Goal: Task Accomplishment & Management: Use online tool/utility

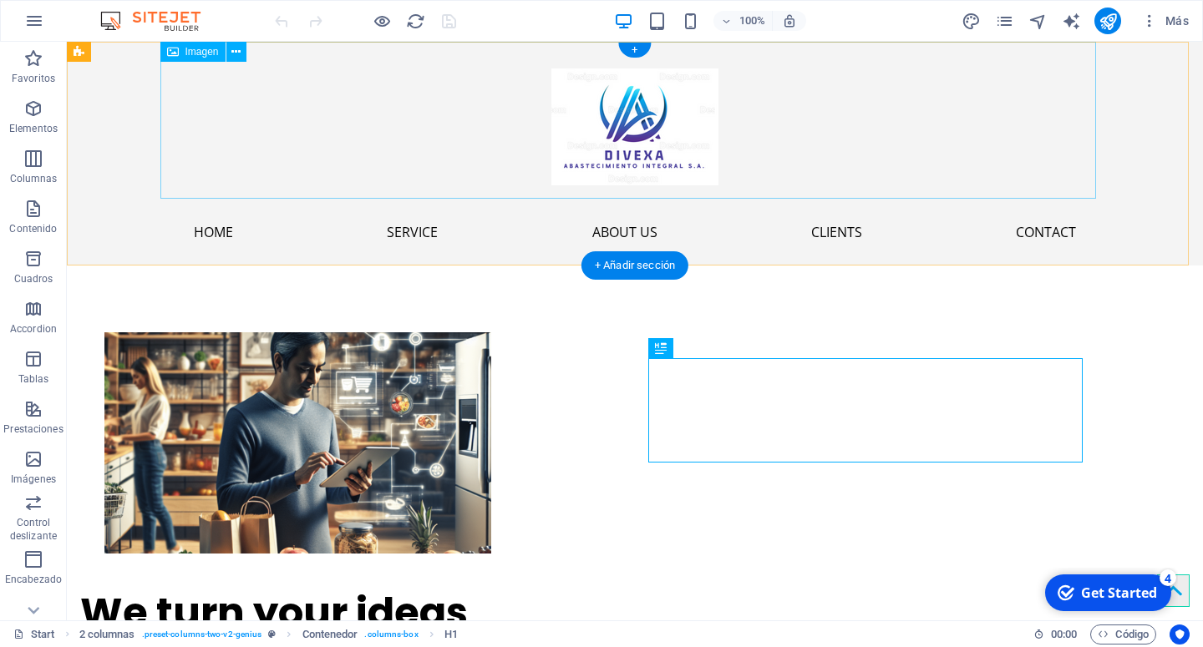
click at [303, 143] on figure at bounding box center [634, 120] width 935 height 157
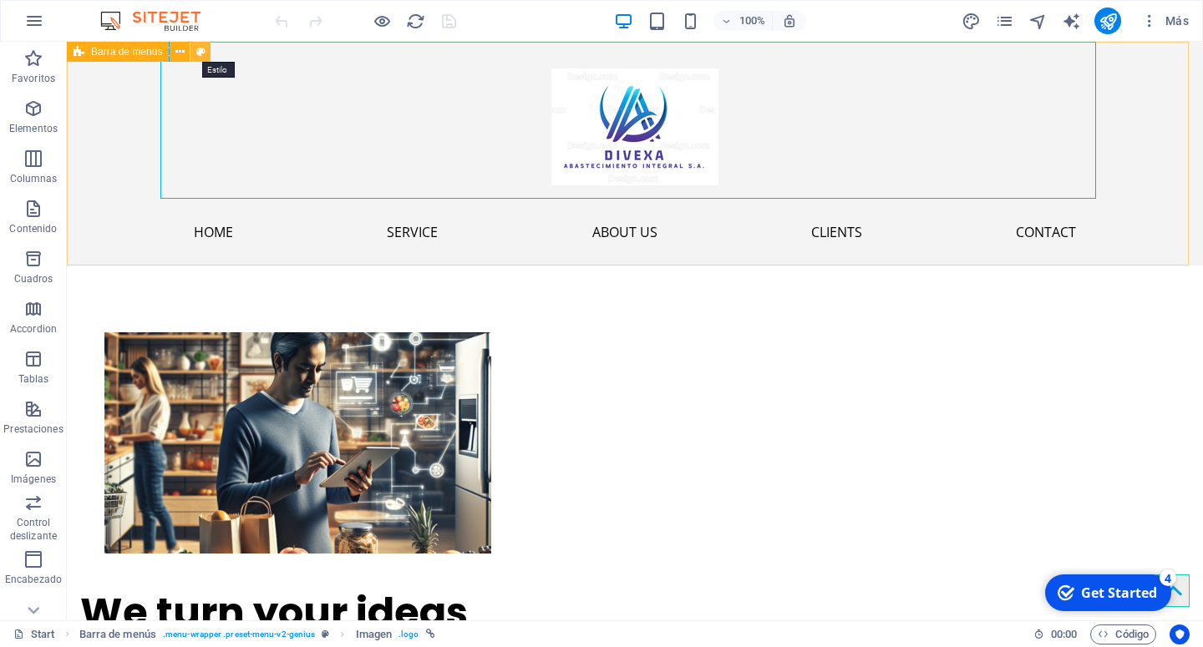
click at [197, 52] on icon at bounding box center [200, 52] width 9 height 18
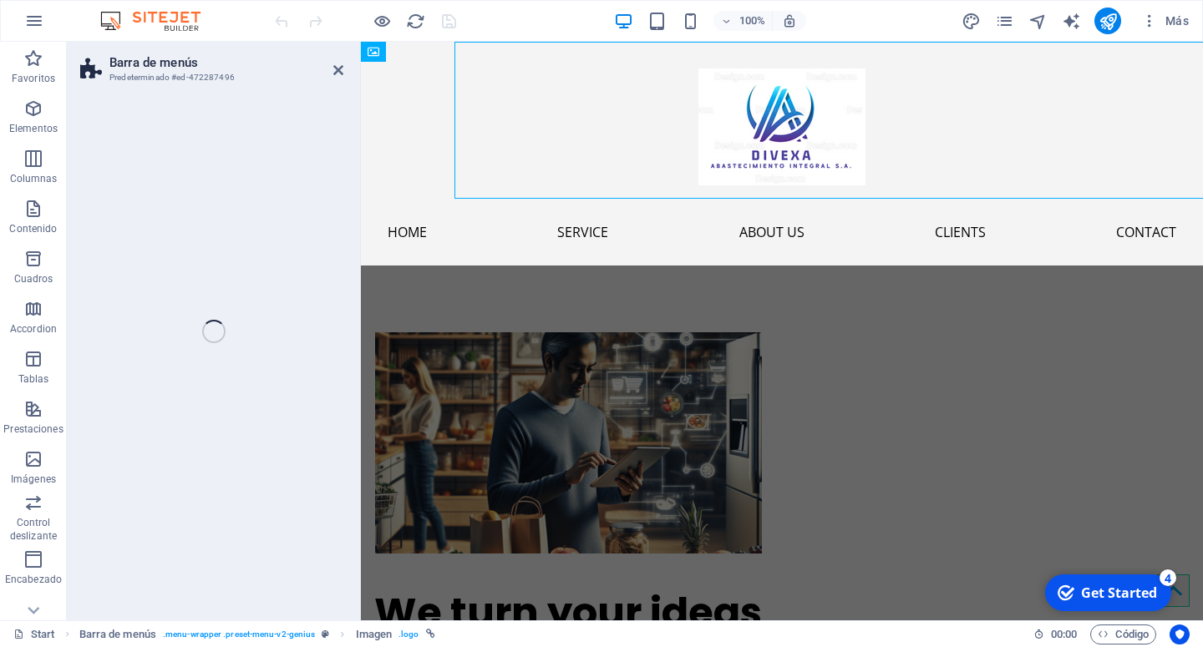
click at [518, 110] on figure at bounding box center [782, 120] width 842 height 157
select select "rem"
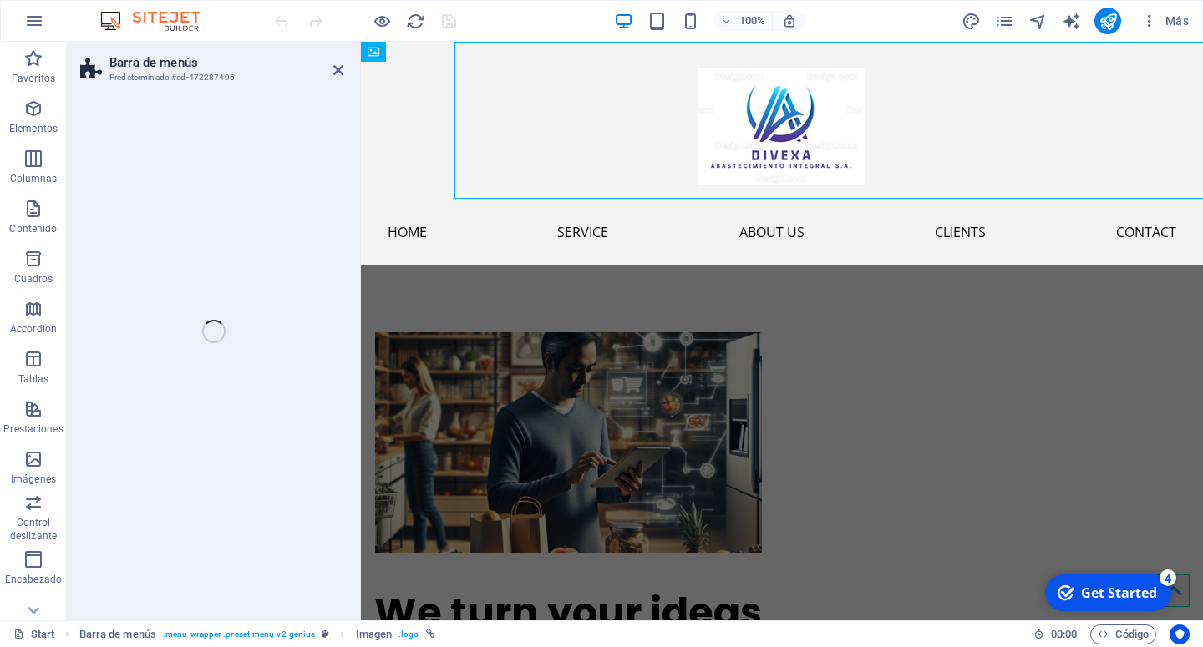
select select "rem"
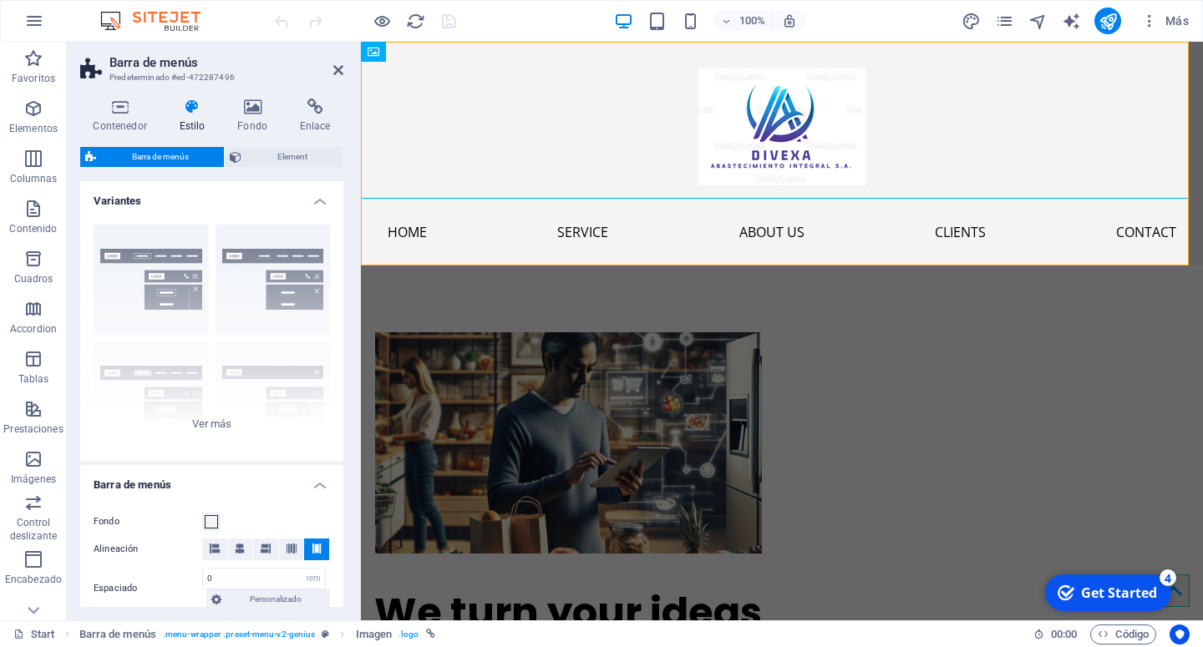
click at [191, 113] on icon at bounding box center [192, 107] width 52 height 17
click at [259, 114] on icon at bounding box center [253, 107] width 56 height 17
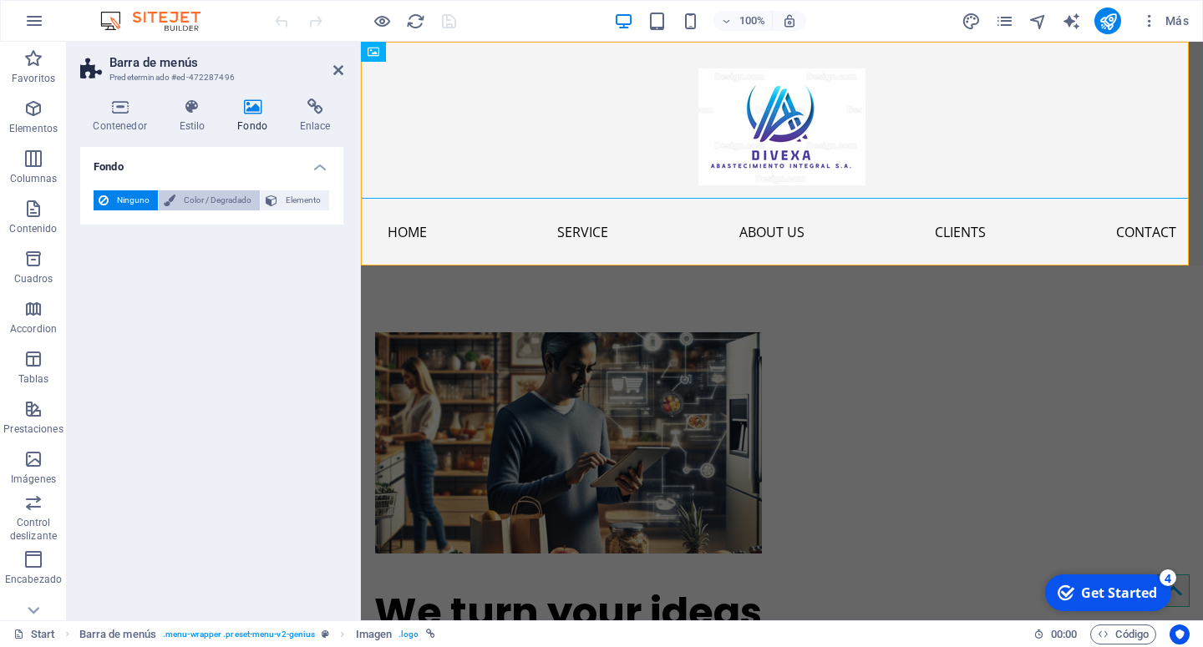
click at [215, 204] on span "Color / Degradado" at bounding box center [217, 200] width 74 height 20
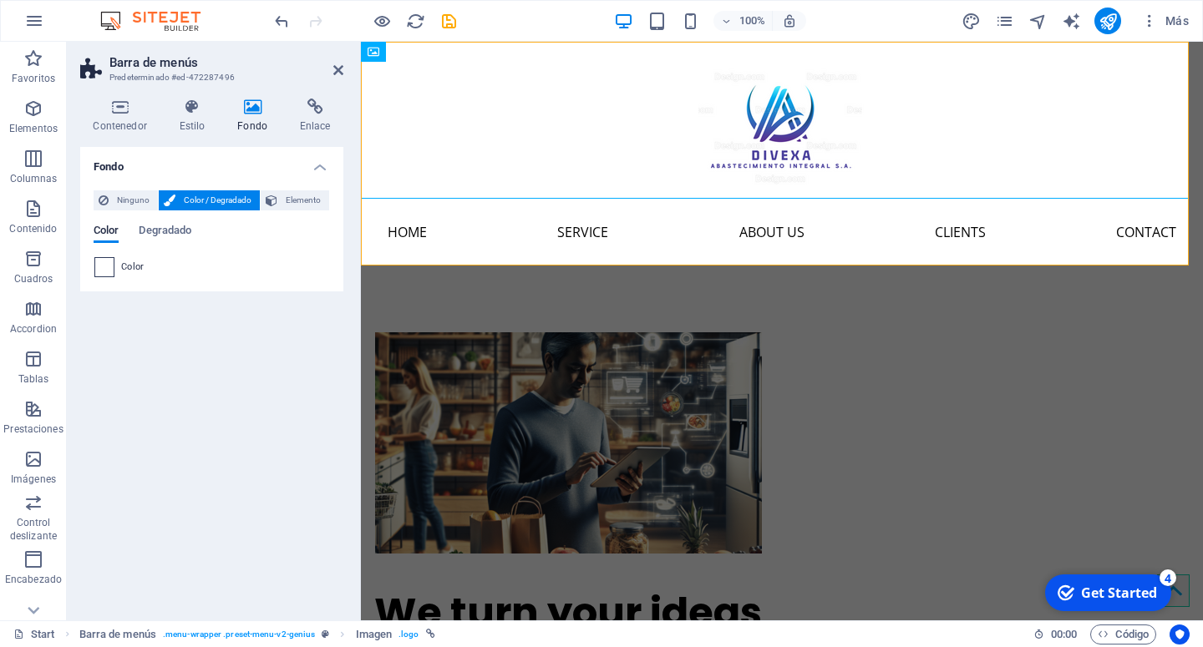
click at [103, 267] on span at bounding box center [104, 267] width 18 height 18
click at [324, 162] on h4 "Fondo" at bounding box center [211, 162] width 263 height 30
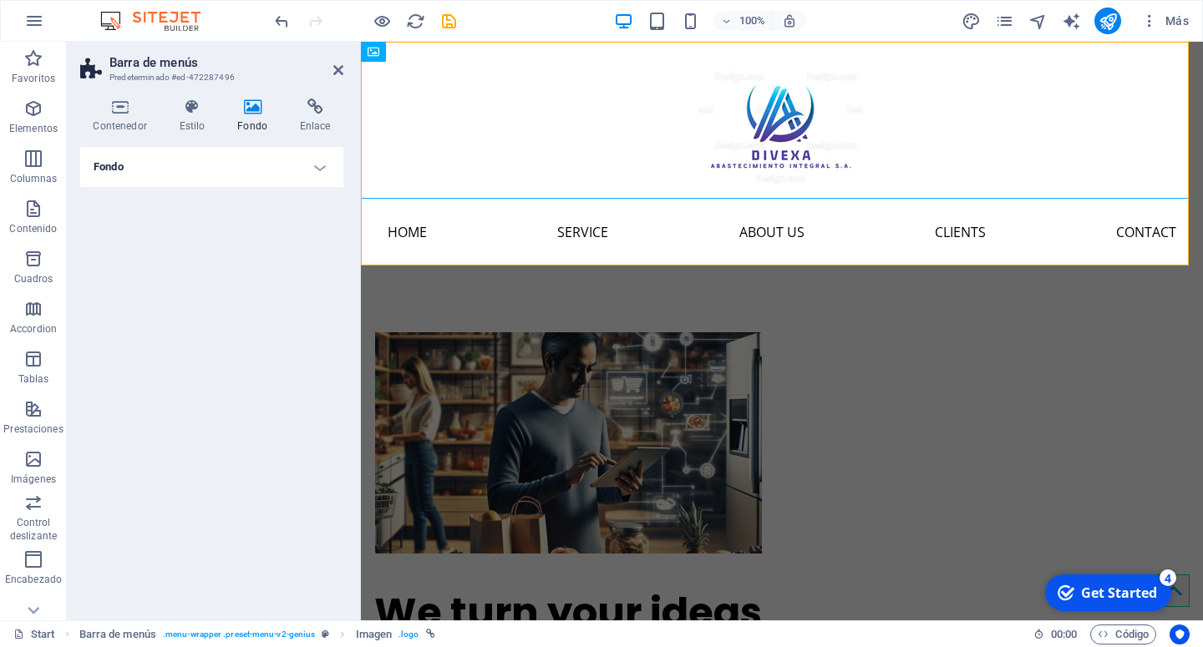
click at [324, 162] on h4 "Fondo" at bounding box center [211, 167] width 263 height 40
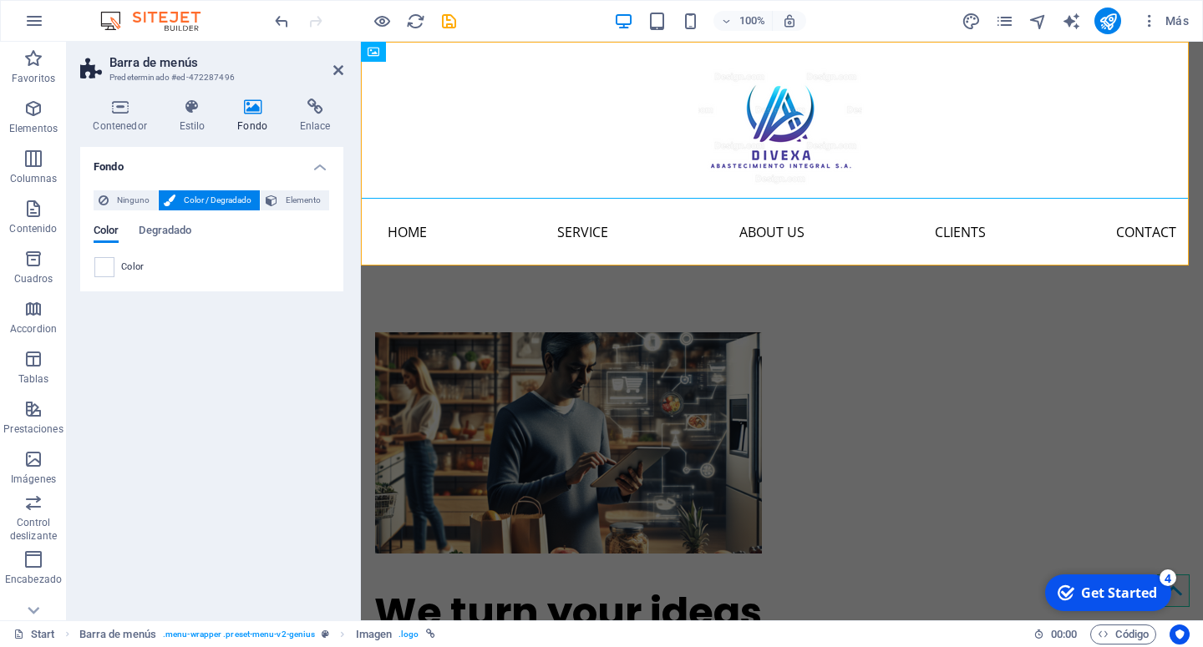
drag, startPoint x: 1196, startPoint y: 99, endPoint x: 1543, endPoint y: 42, distance: 352.2
click at [1109, 17] on icon "publish" at bounding box center [1107, 21] width 19 height 19
